Goal: Navigation & Orientation: Find specific page/section

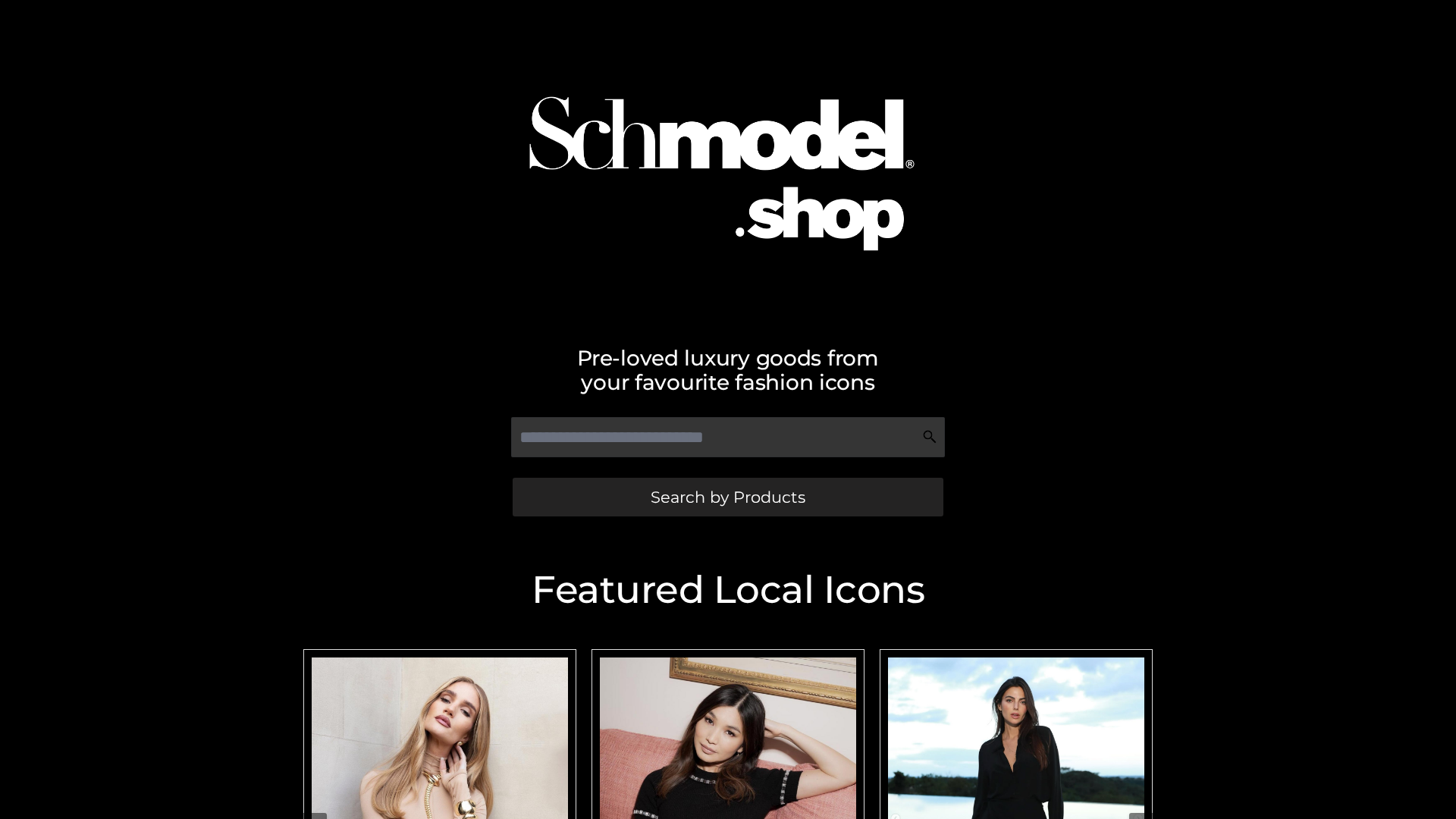
click at [727, 497] on span "Search by Products" at bounding box center [728, 497] width 155 height 16
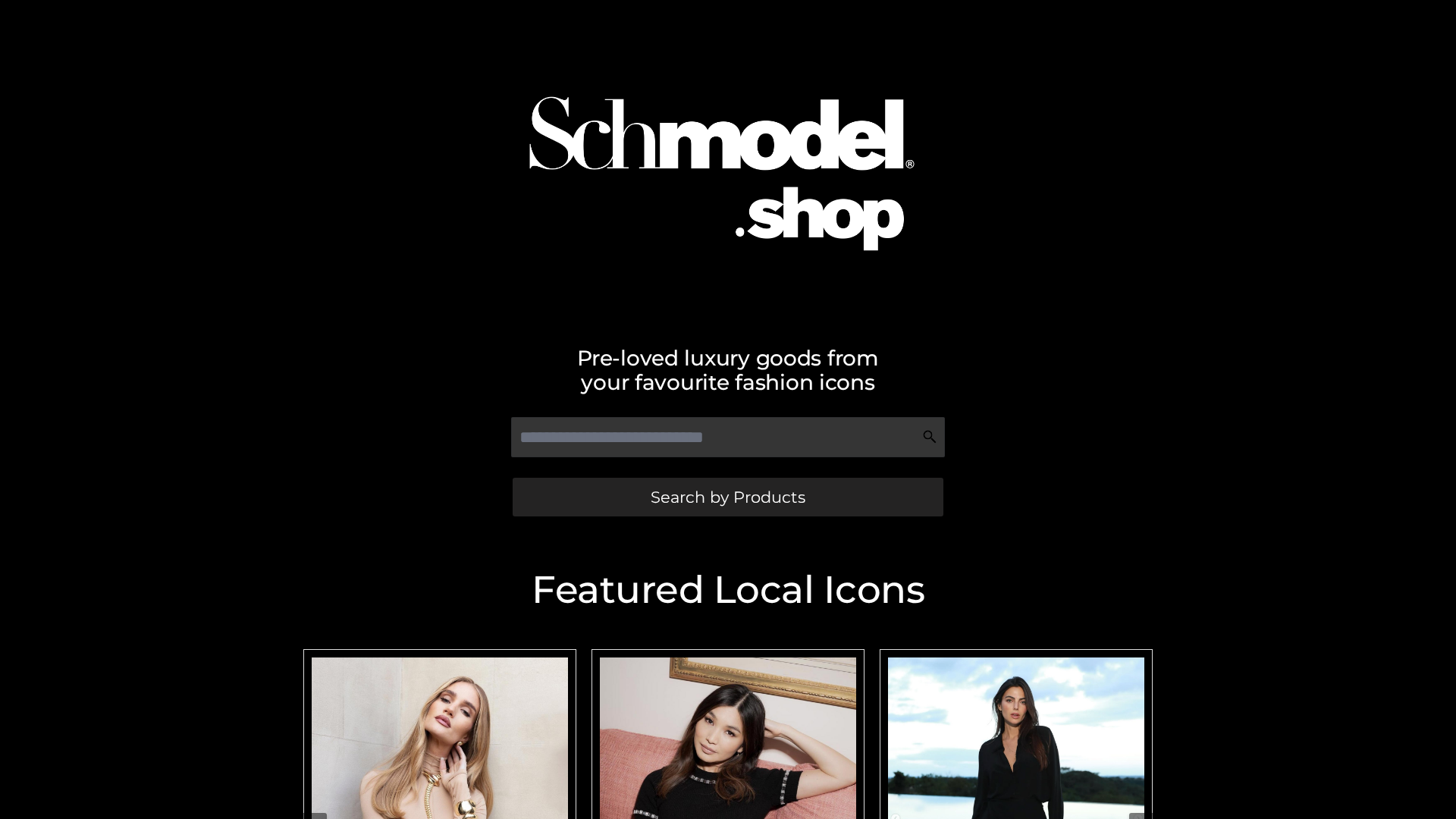
click at [727, 497] on span "Search by Products" at bounding box center [728, 497] width 155 height 16
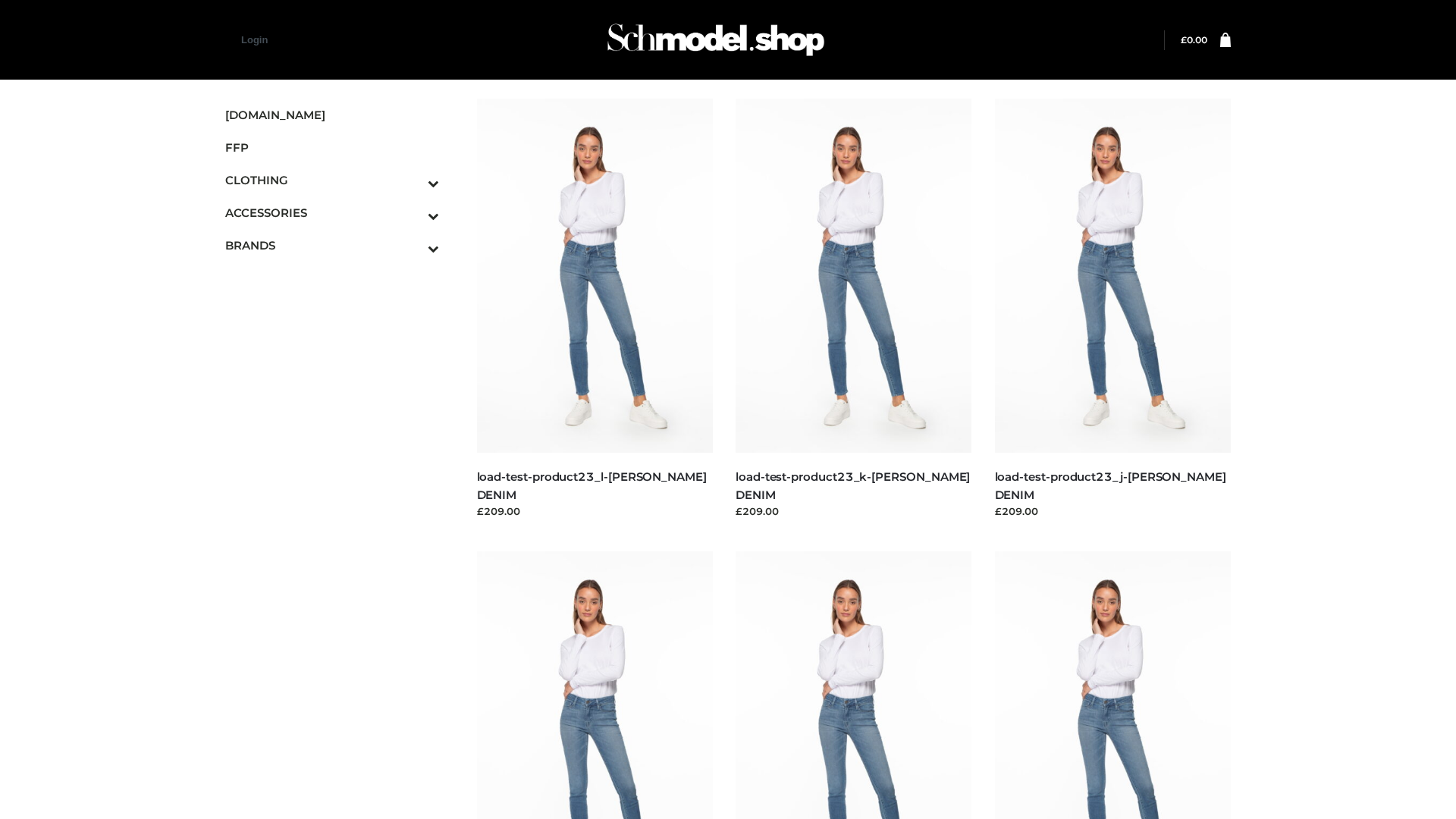
scroll to position [38, 0]
